Goal: Task Accomplishment & Management: Manage account settings

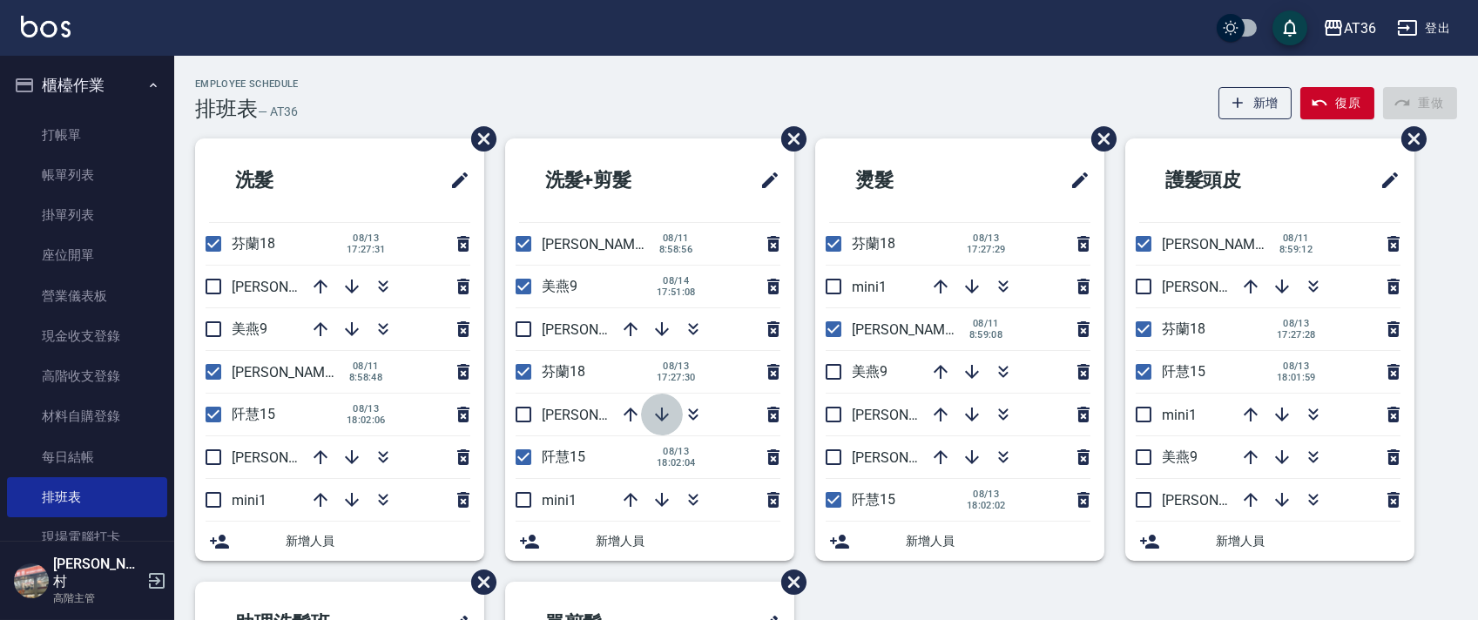
click at [657, 415] on icon "button" at bounding box center [662, 415] width 14 height 14
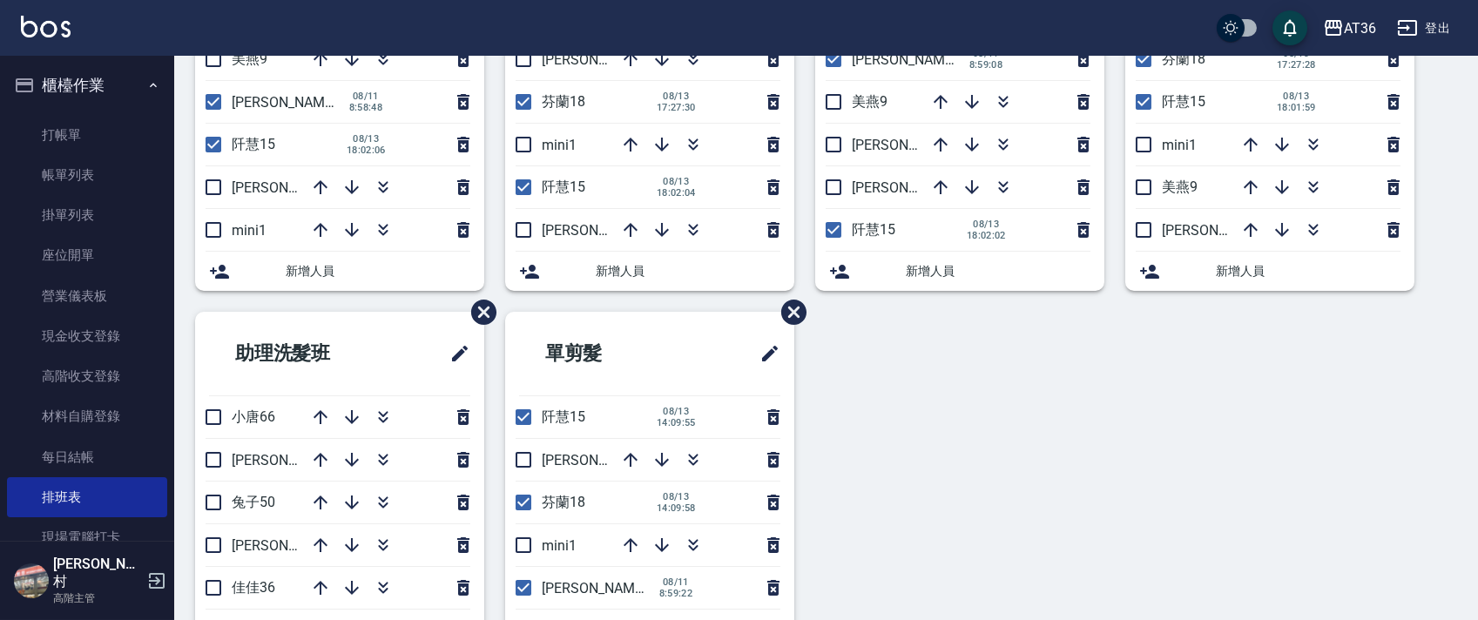
scroll to position [116, 0]
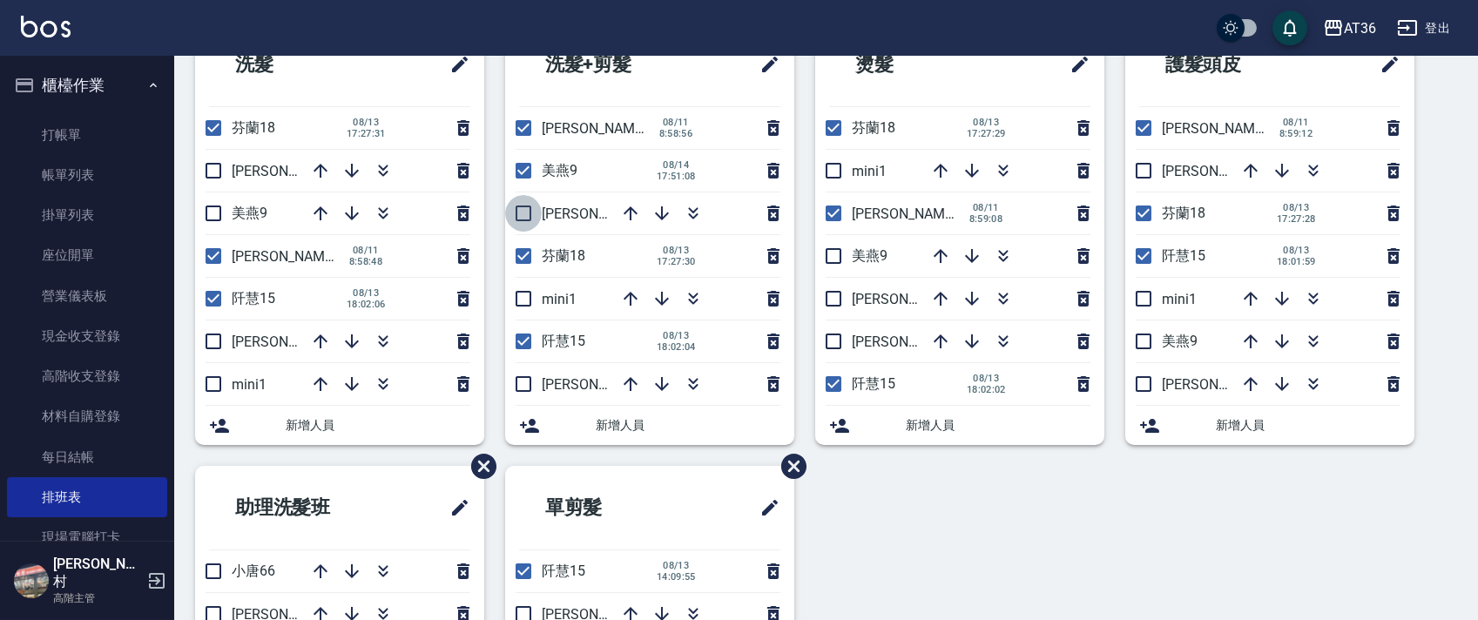
click at [528, 214] on input "checkbox" at bounding box center [523, 213] width 37 height 37
checkbox input "true"
click at [829, 297] on input "checkbox" at bounding box center [833, 298] width 37 height 37
checkbox input "true"
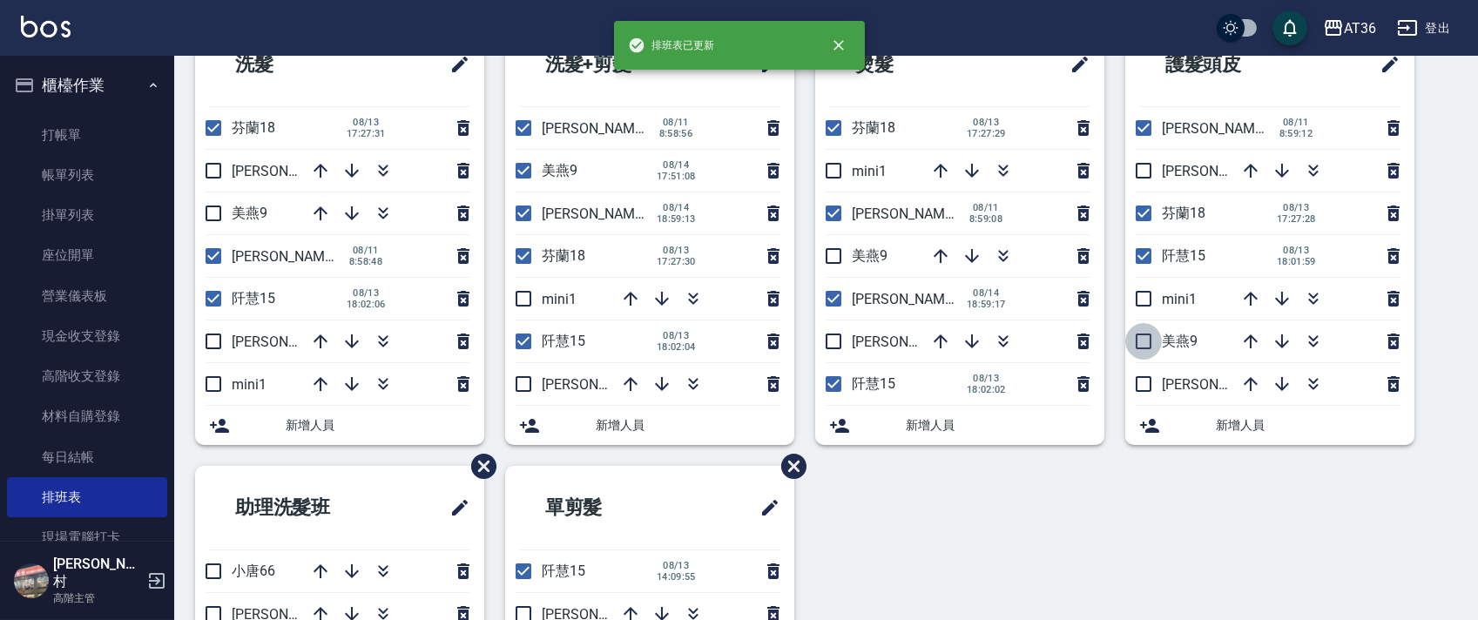
click at [1135, 341] on input "checkbox" at bounding box center [1143, 341] width 37 height 37
checkbox input "true"
click at [1144, 381] on input "checkbox" at bounding box center [1143, 384] width 37 height 37
checkbox input "true"
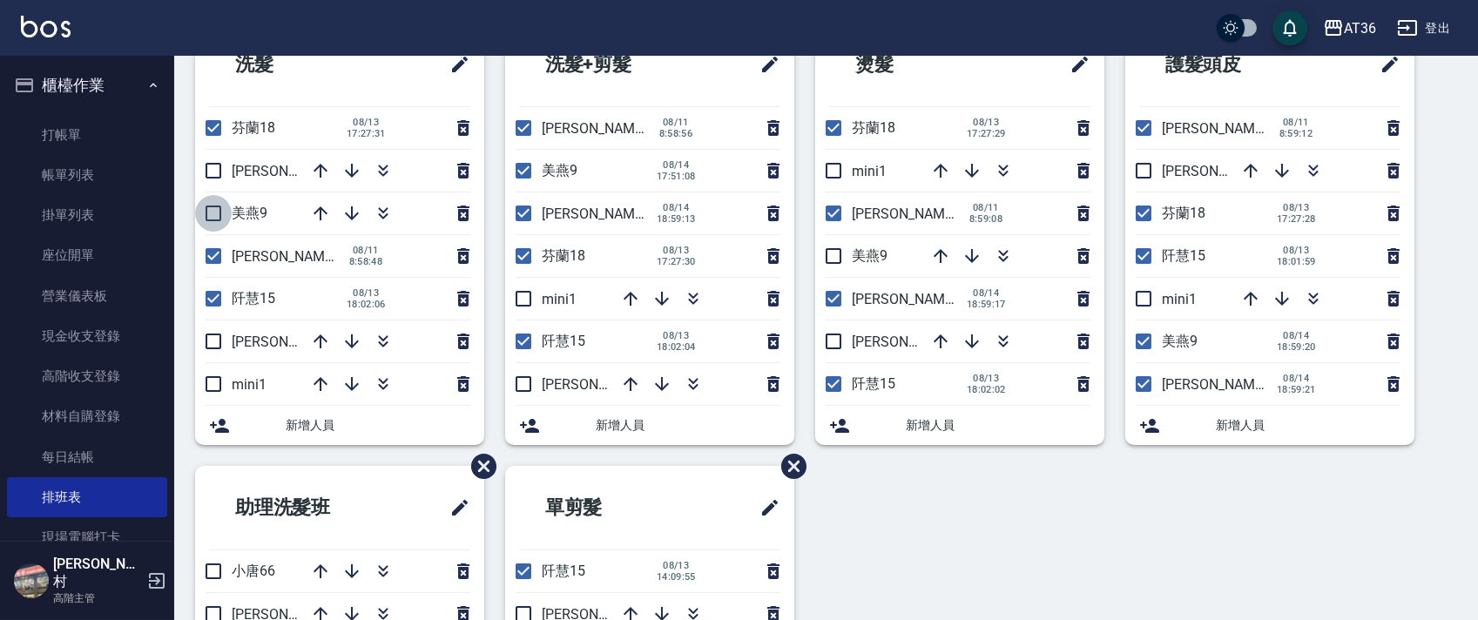
click at [206, 216] on input "checkbox" at bounding box center [213, 213] width 37 height 37
checkbox input "true"
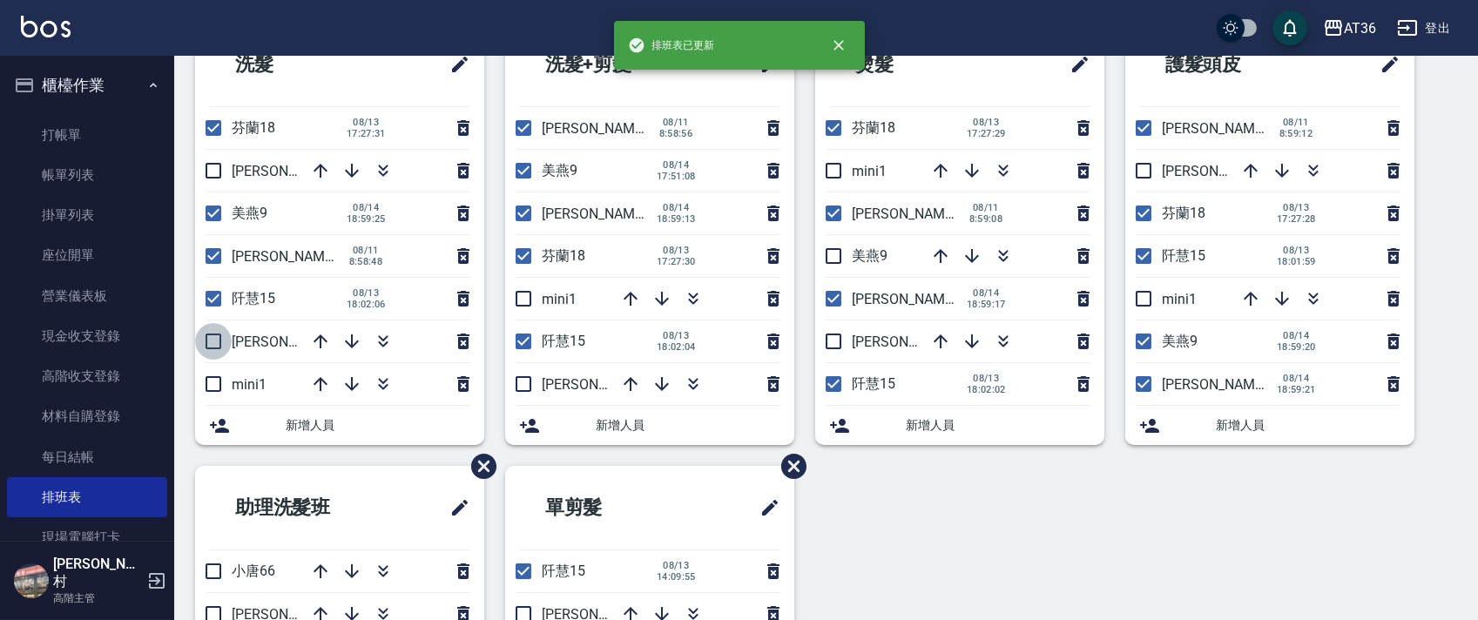
click at [213, 349] on input "checkbox" at bounding box center [213, 341] width 37 height 37
checkbox input "true"
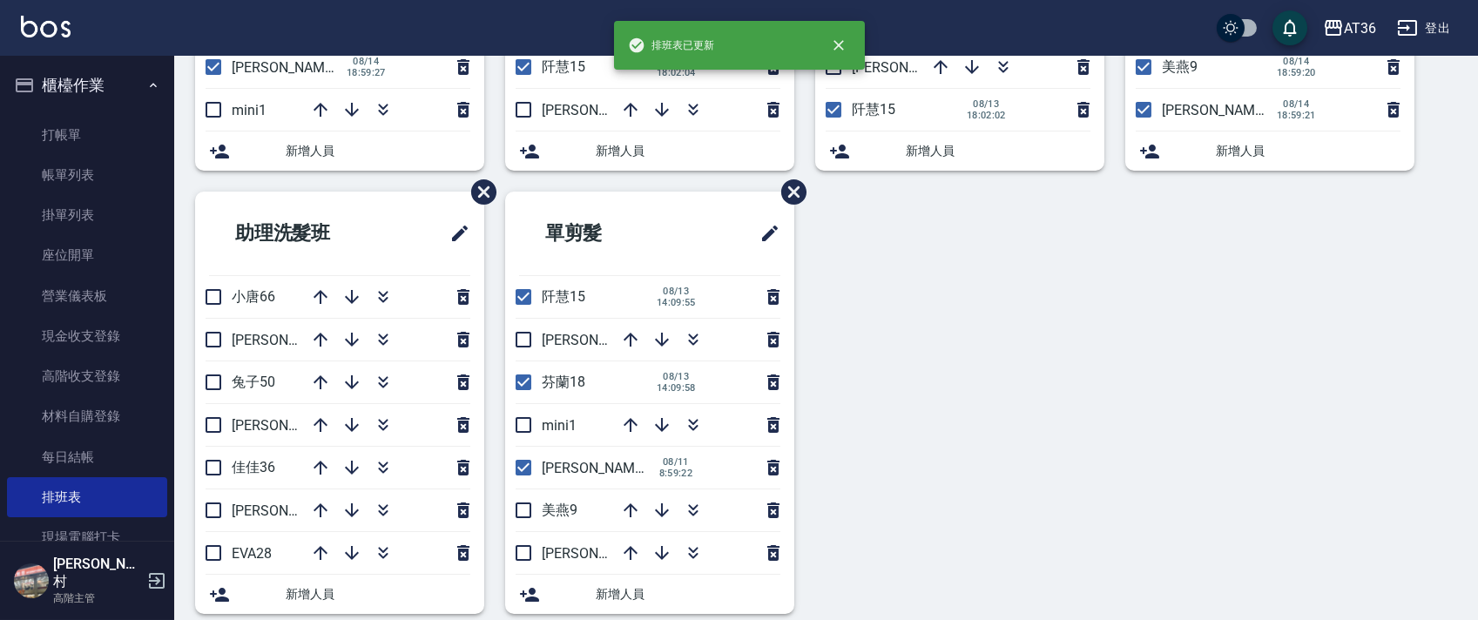
scroll to position [412, 0]
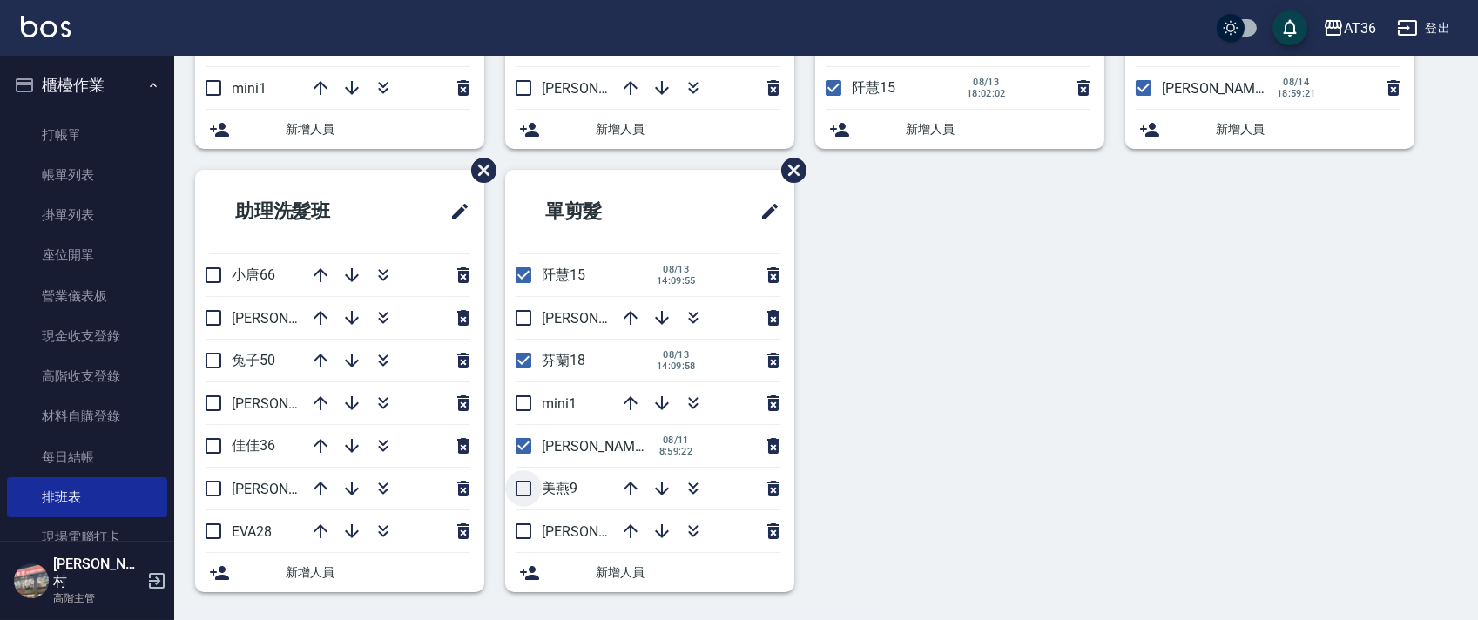
click at [524, 500] on input "checkbox" at bounding box center [523, 488] width 37 height 37
checkbox input "true"
click at [524, 535] on input "checkbox" at bounding box center [523, 531] width 37 height 37
checkbox input "true"
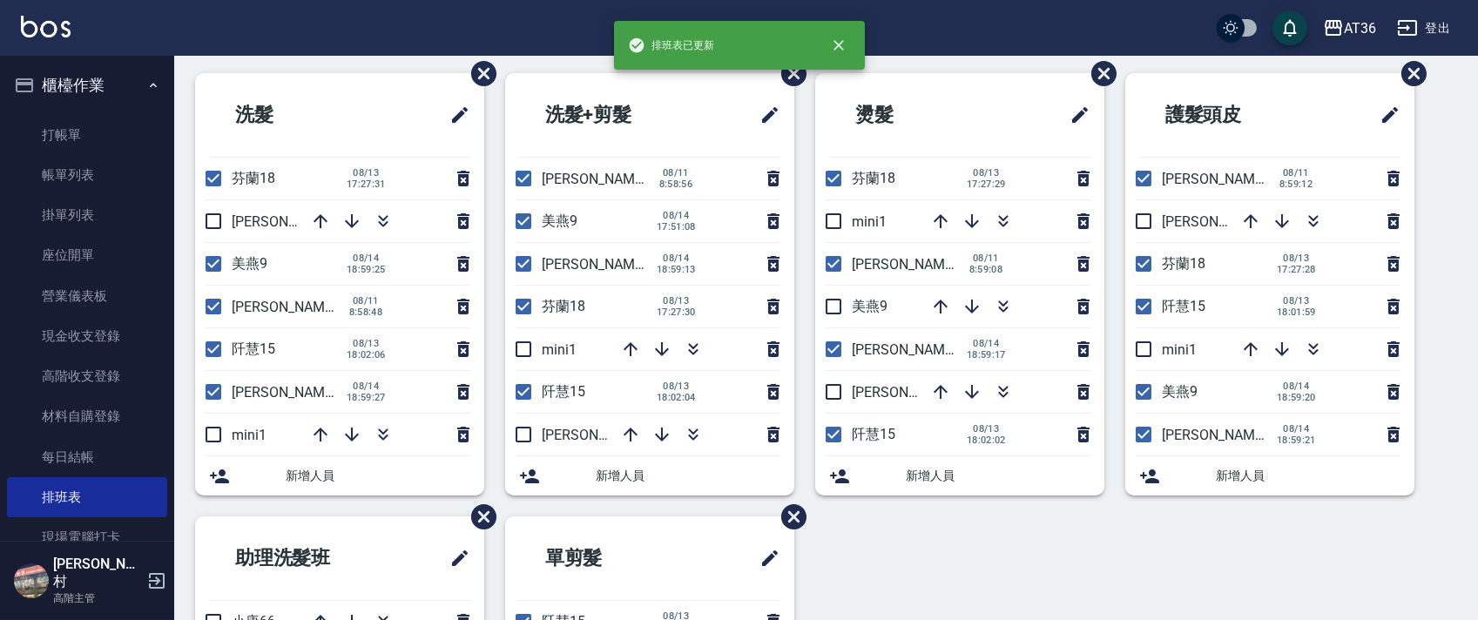
scroll to position [64, 0]
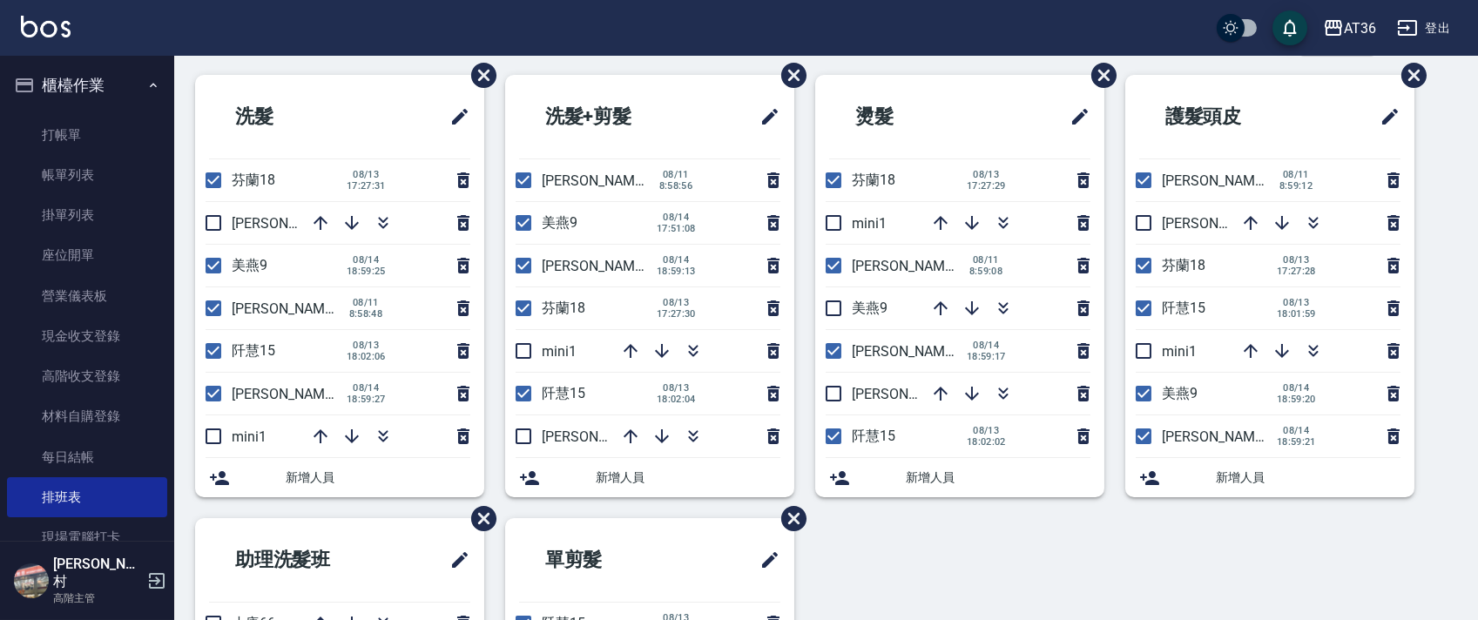
click at [834, 307] on input "checkbox" at bounding box center [833, 308] width 37 height 37
checkbox input "true"
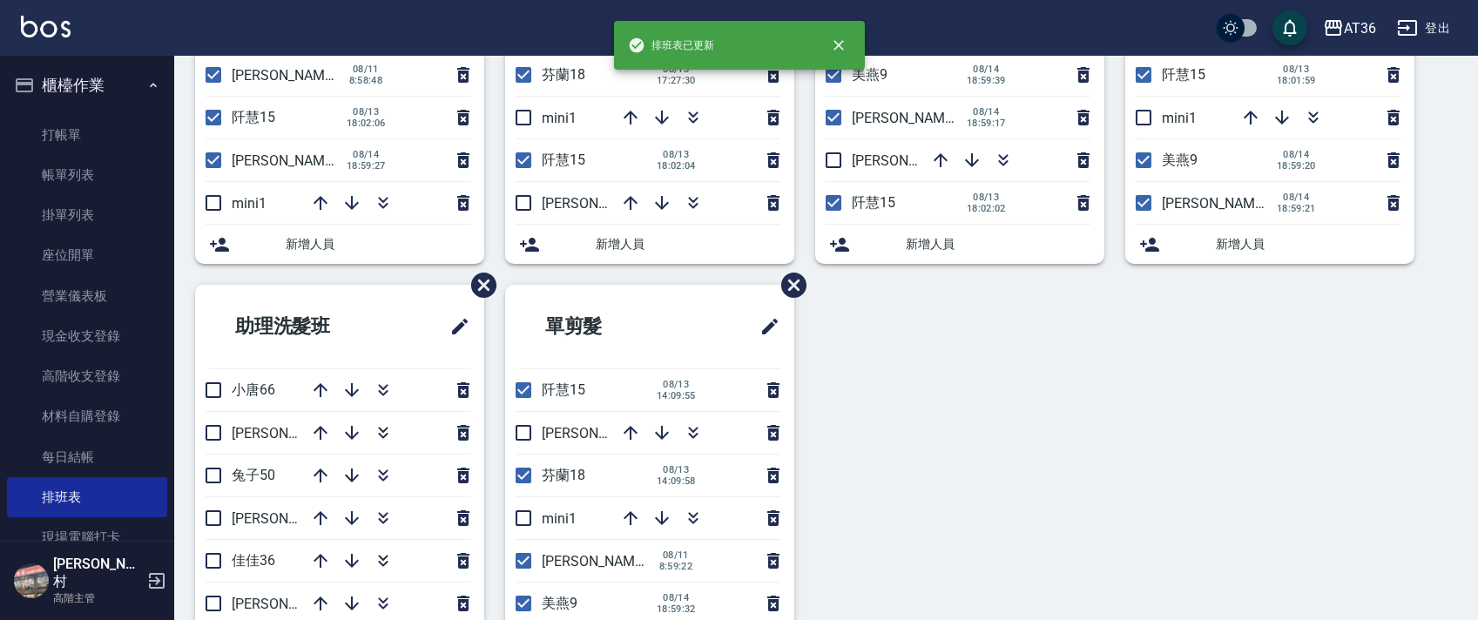
scroll to position [412, 0]
